Goal: Task Accomplishment & Management: Manage account settings

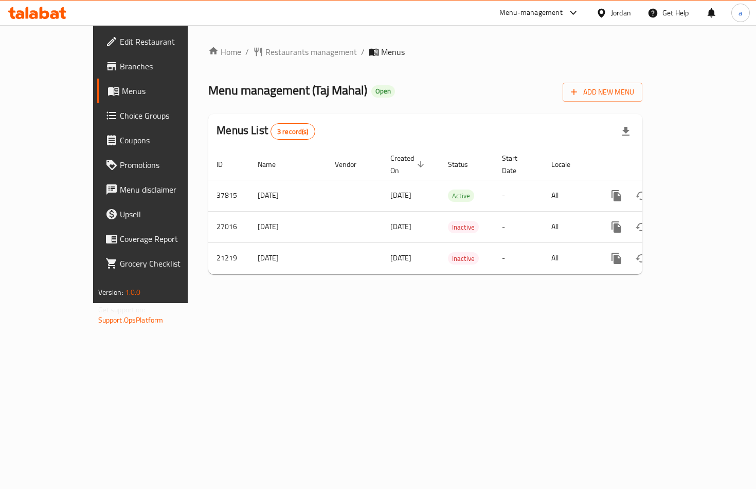
click at [120, 115] on span "Choice Groups" at bounding box center [165, 116] width 91 height 12
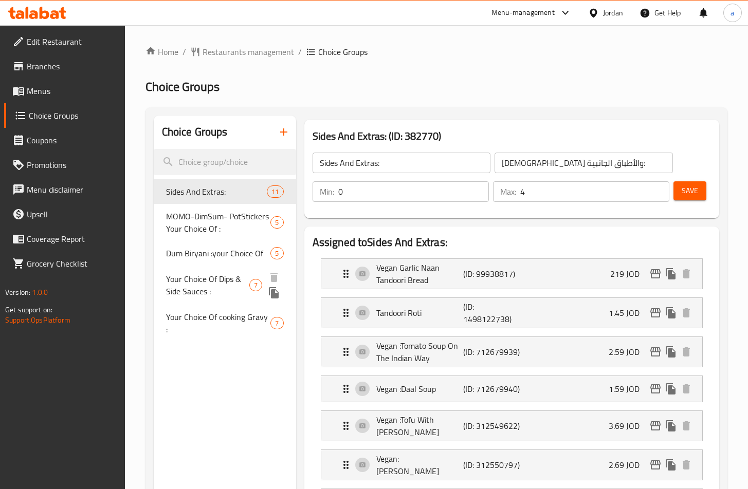
click at [206, 291] on span "Your Choice Of Dips & Side Sauces :" at bounding box center [208, 285] width 84 height 25
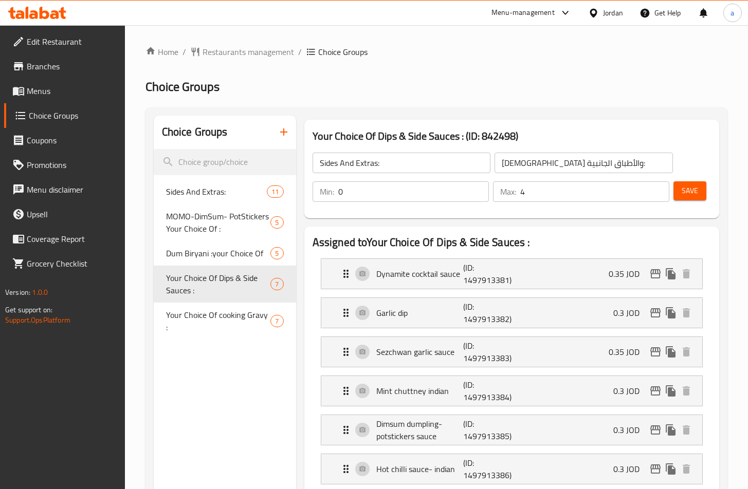
type input "Your Choice Of Dips & Side Sauces :"
type input "اختيارك من الصوصات الجانبية والديب :"
type input "6"
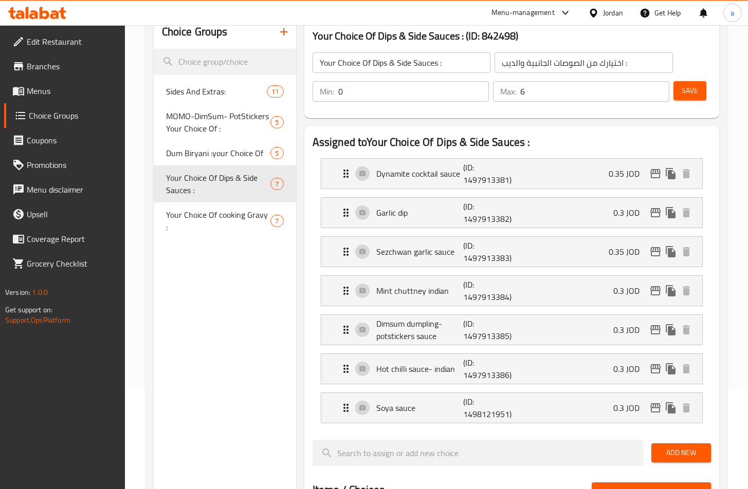
scroll to position [65, 0]
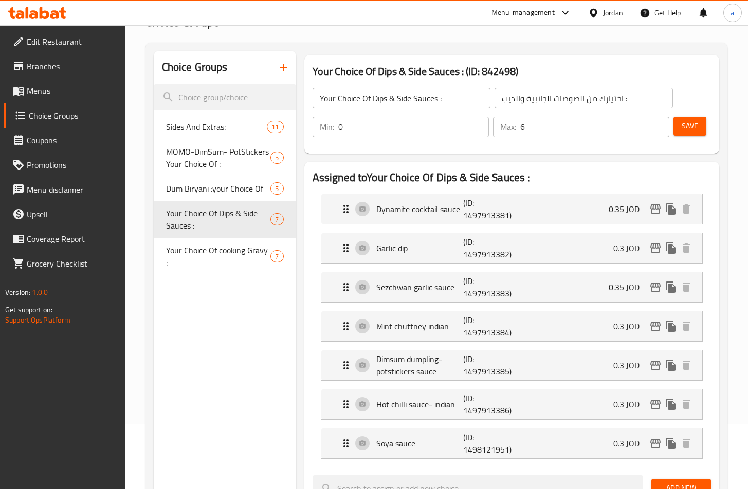
click at [213, 324] on div "Choice Groups Sides And Extras: 11 MOMO-DimSum- PotStickers Your Choice Of : 5 …" at bounding box center [225, 487] width 142 height 872
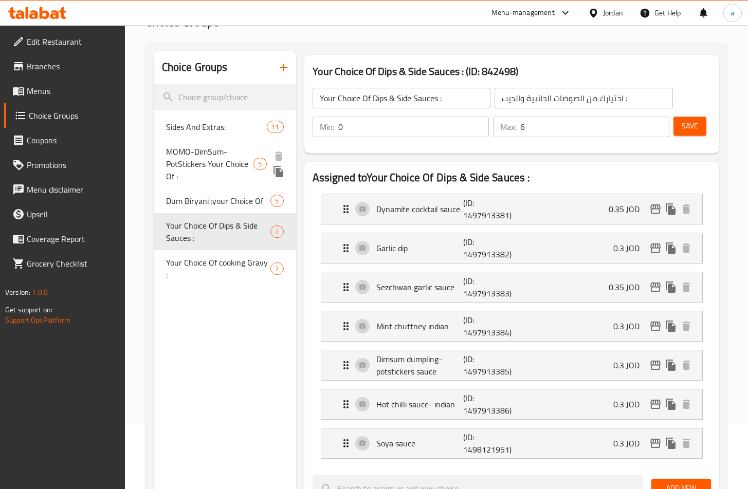
scroll to position [0, 0]
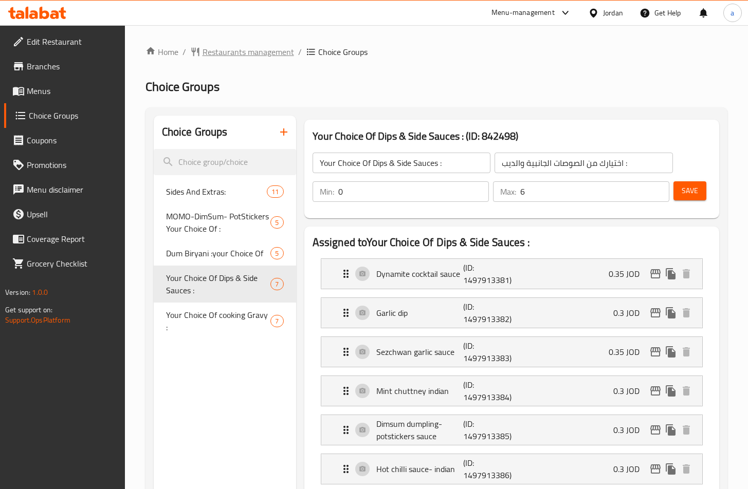
click at [222, 56] on span "Restaurants management" at bounding box center [249, 52] width 92 height 12
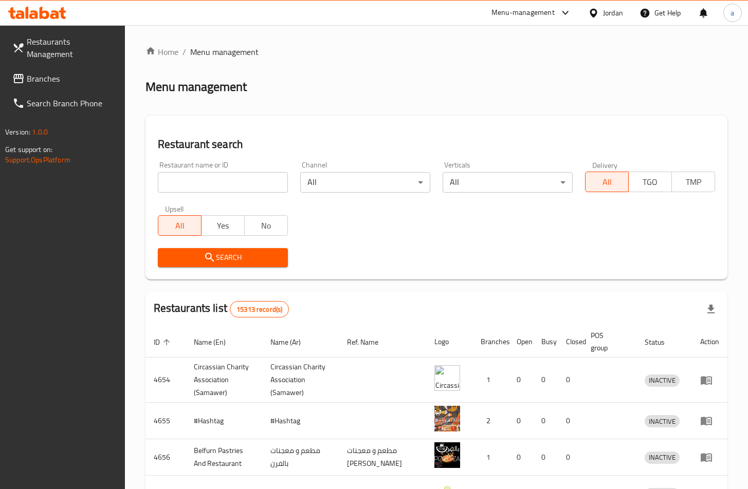
click at [63, 82] on span "Branches" at bounding box center [72, 78] width 90 height 12
